Goal: Find contact information

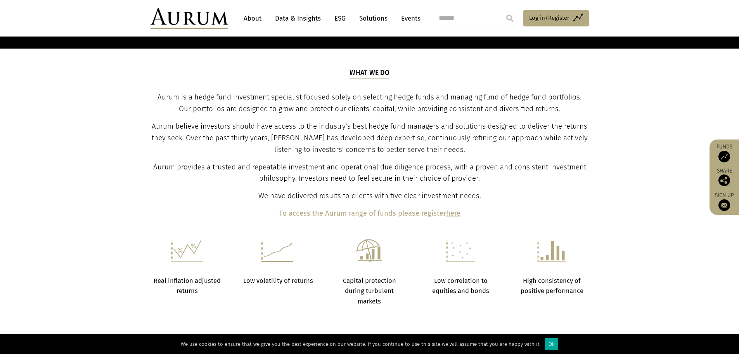
scroll to position [155, 0]
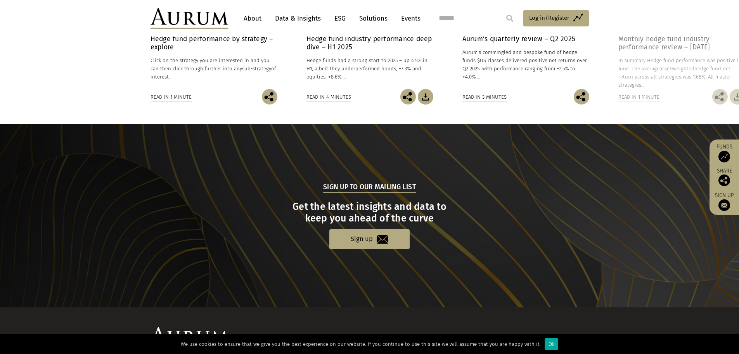
scroll to position [733, 0]
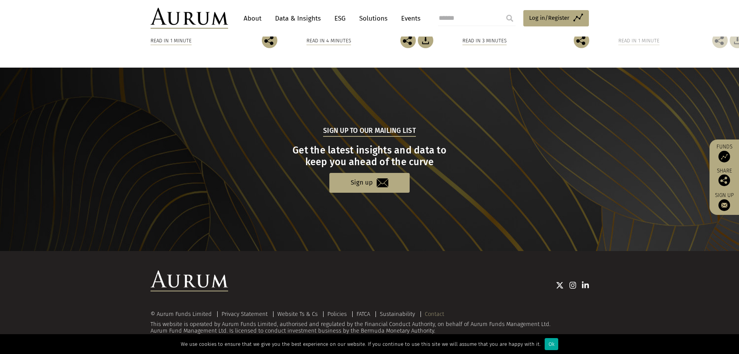
click at [437, 311] on link "Contact" at bounding box center [434, 313] width 19 height 7
